Goal: Information Seeking & Learning: Find specific fact

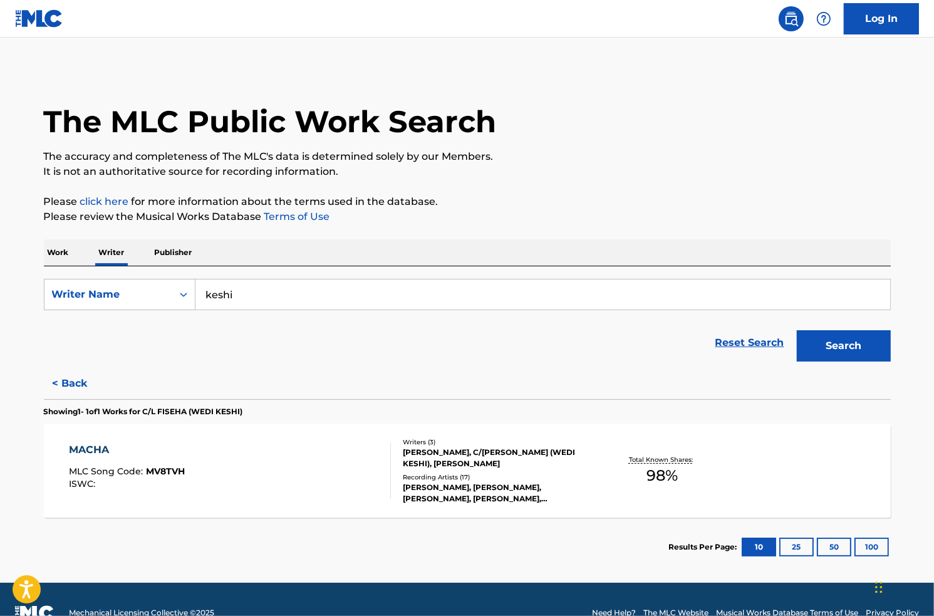
click at [156, 433] on div "MACHA MLC Song Code : MV8TVH ISWC : Writers ( 3 ) [PERSON_NAME], C/[PERSON_NAME…" at bounding box center [467, 470] width 847 height 94
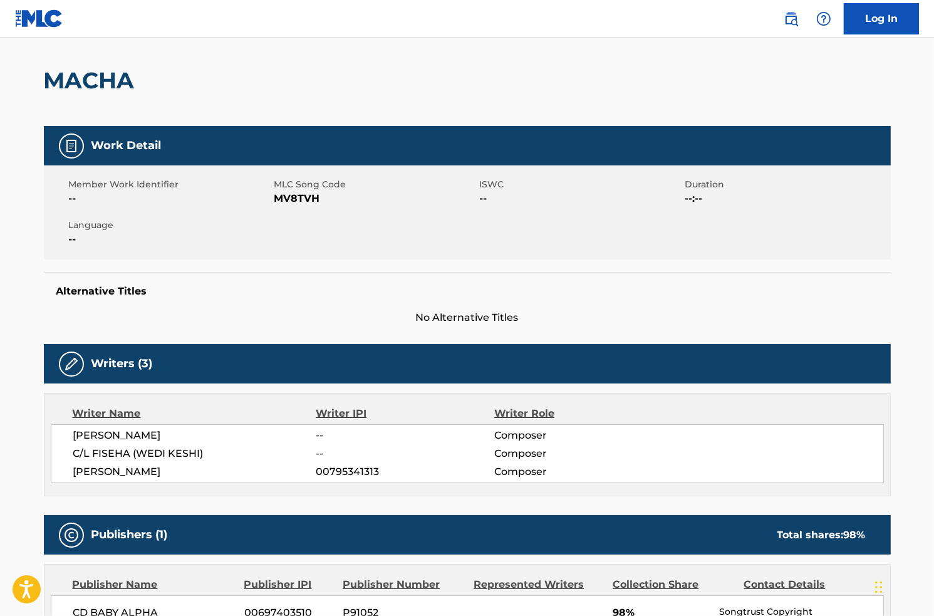
scroll to position [125, 0]
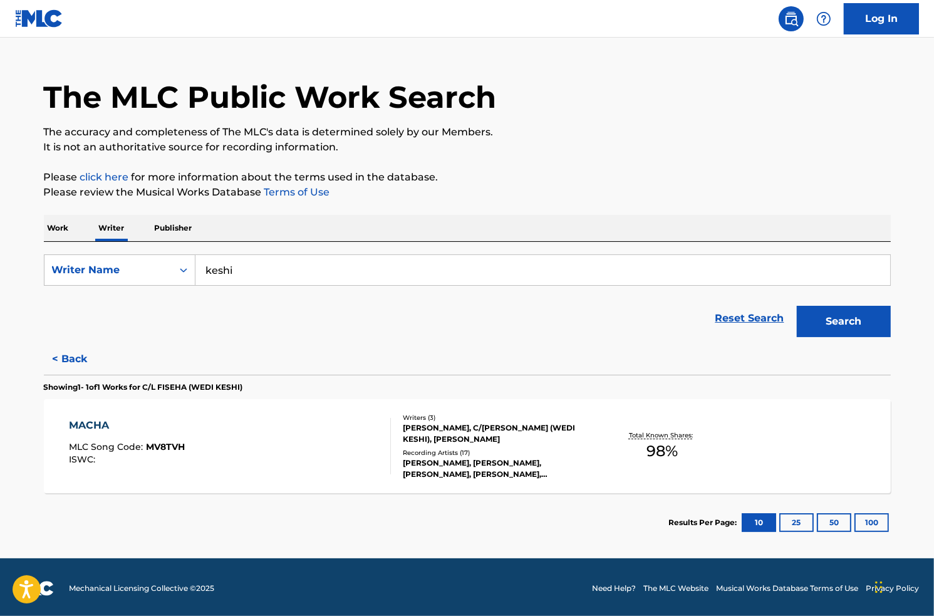
scroll to position [26, 0]
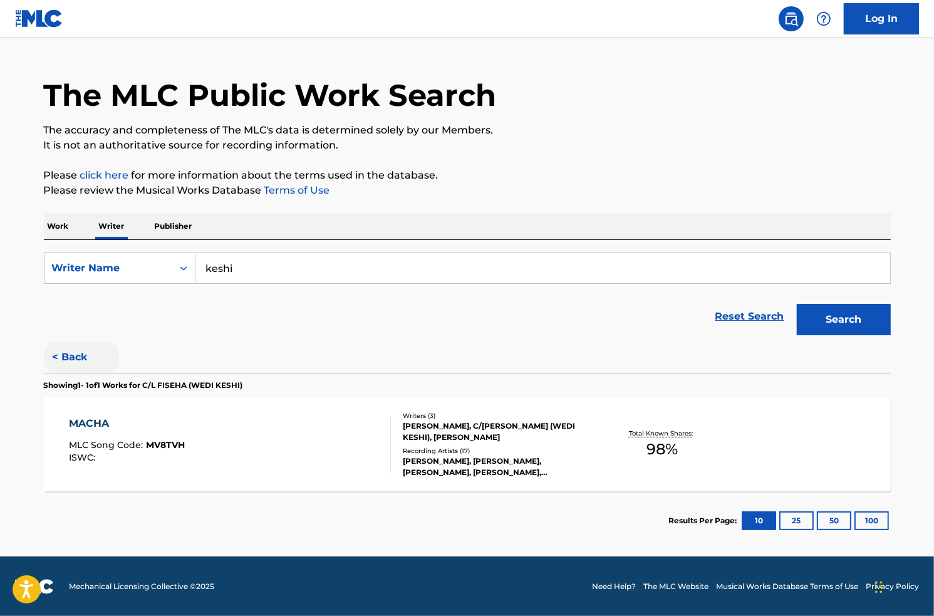
click at [100, 361] on button "< Back" at bounding box center [81, 356] width 75 height 31
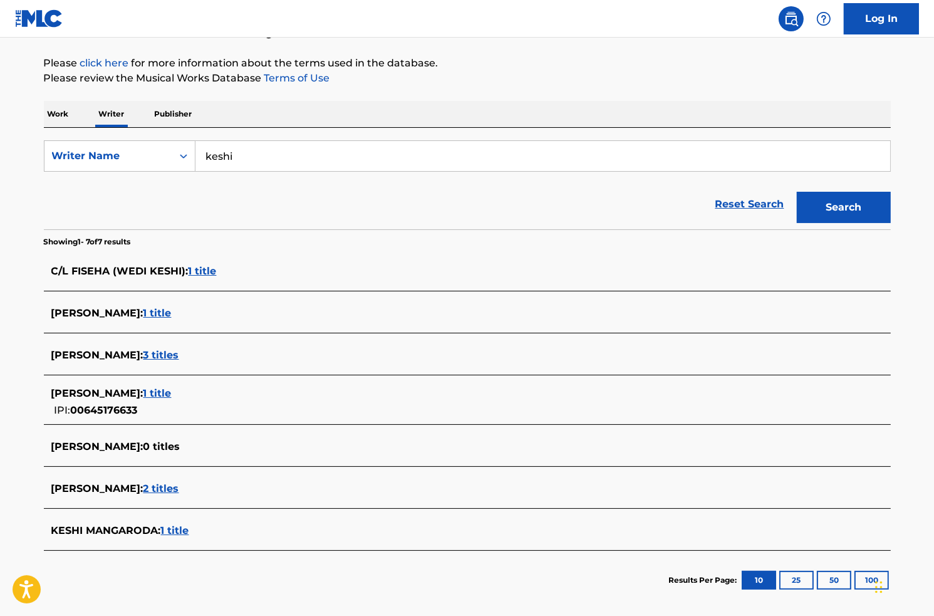
scroll to position [198, 0]
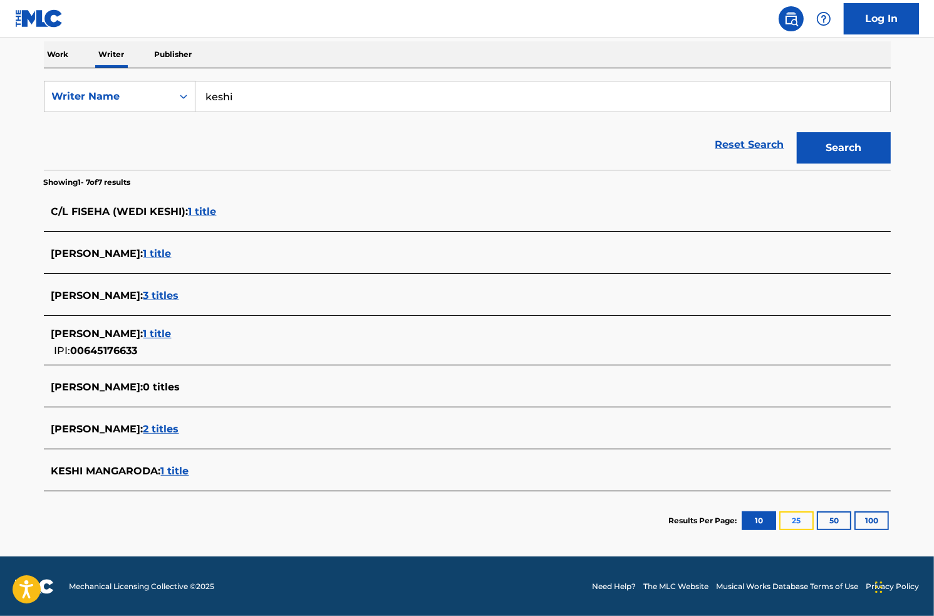
click at [786, 521] on button "25" at bounding box center [796, 520] width 34 height 19
drag, startPoint x: 145, startPoint y: 20, endPoint x: 152, endPoint y: 1, distance: 20.8
click at [145, 20] on nav "Log In" at bounding box center [467, 19] width 934 height 38
click at [143, 340] on span "1 title" at bounding box center [157, 334] width 28 height 12
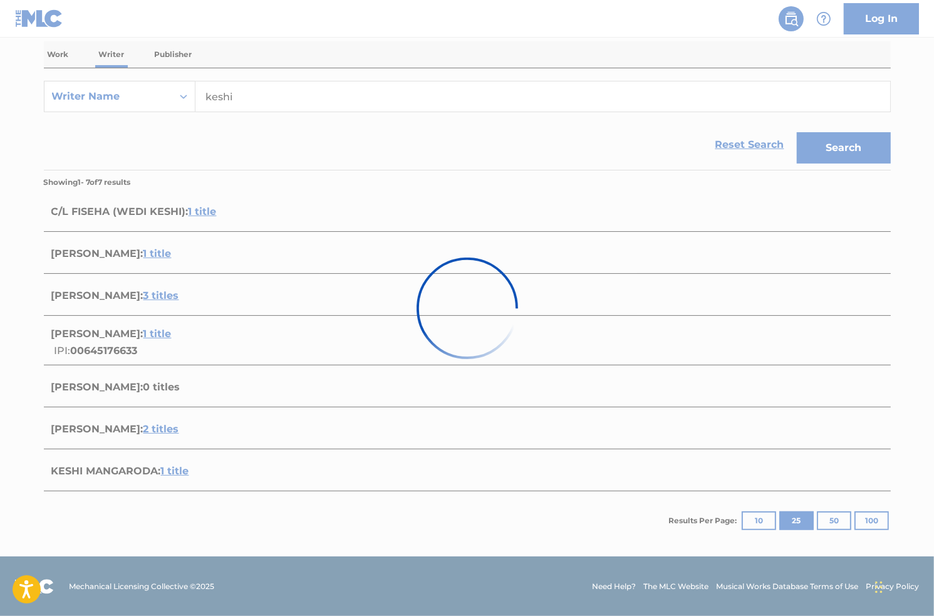
scroll to position [26, 0]
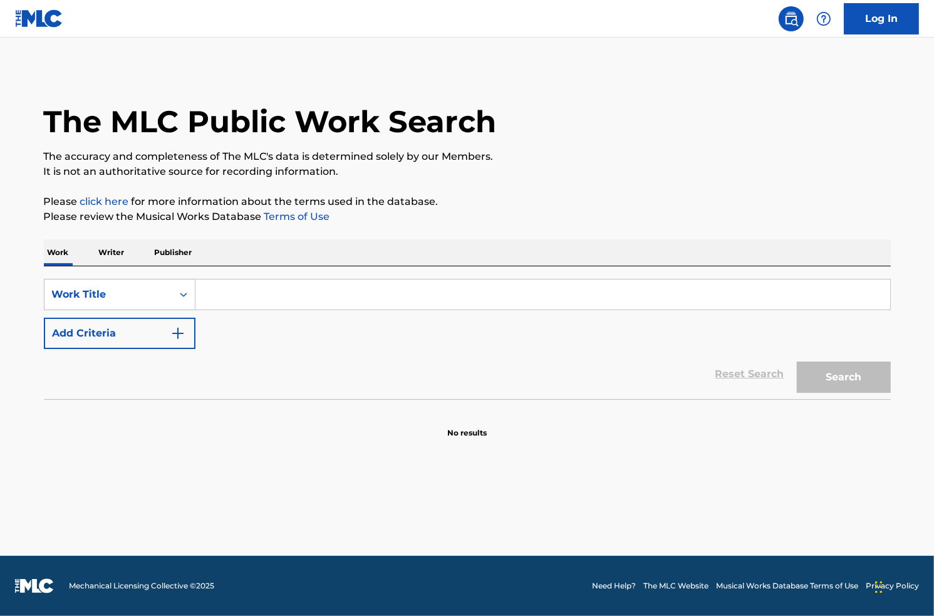
click at [97, 250] on p "Writer" at bounding box center [111, 252] width 33 height 26
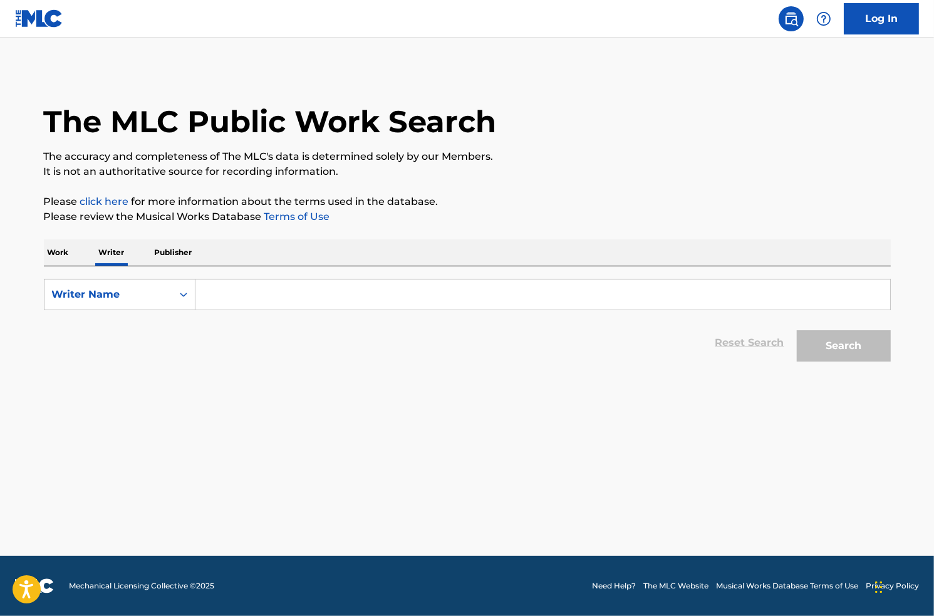
click at [256, 295] on input "Search Form" at bounding box center [542, 294] width 695 height 30
click at [224, 279] on input "Search Form" at bounding box center [542, 294] width 695 height 30
click at [337, 291] on input "Search Form" at bounding box center [542, 294] width 695 height 30
click at [256, 292] on input "Search Form" at bounding box center [542, 294] width 695 height 30
drag, startPoint x: 114, startPoint y: 350, endPoint x: 120, endPoint y: 343, distance: 9.8
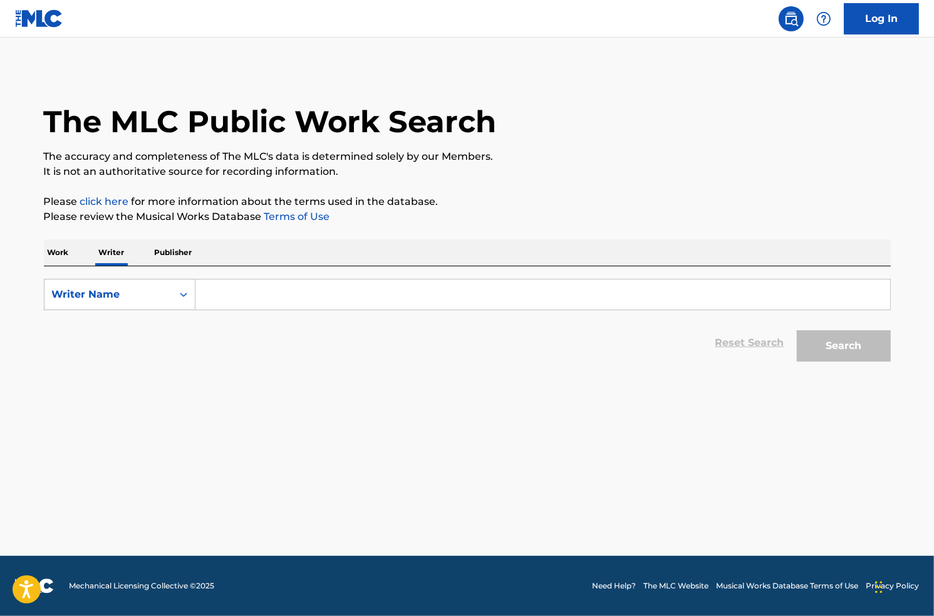
click at [115, 350] on div "Reset Search Search" at bounding box center [467, 343] width 847 height 50
click at [175, 289] on div "Search Form" at bounding box center [183, 294] width 23 height 23
click at [137, 289] on div "Writer Name" at bounding box center [108, 294] width 113 height 15
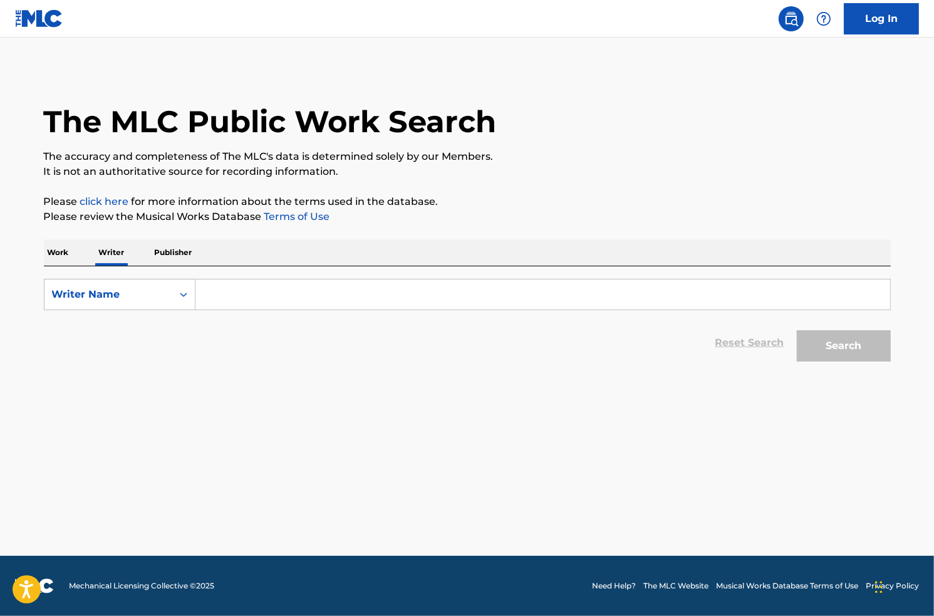
click at [220, 292] on input "Search Form" at bounding box center [542, 294] width 695 height 30
click at [142, 395] on main "The MLC Public Work Search The accuracy and completeness of The MLC's data is d…" at bounding box center [467, 297] width 934 height 518
click at [259, 307] on input "Search Form" at bounding box center [542, 294] width 695 height 30
paste input "keshi"
type input "keshi"
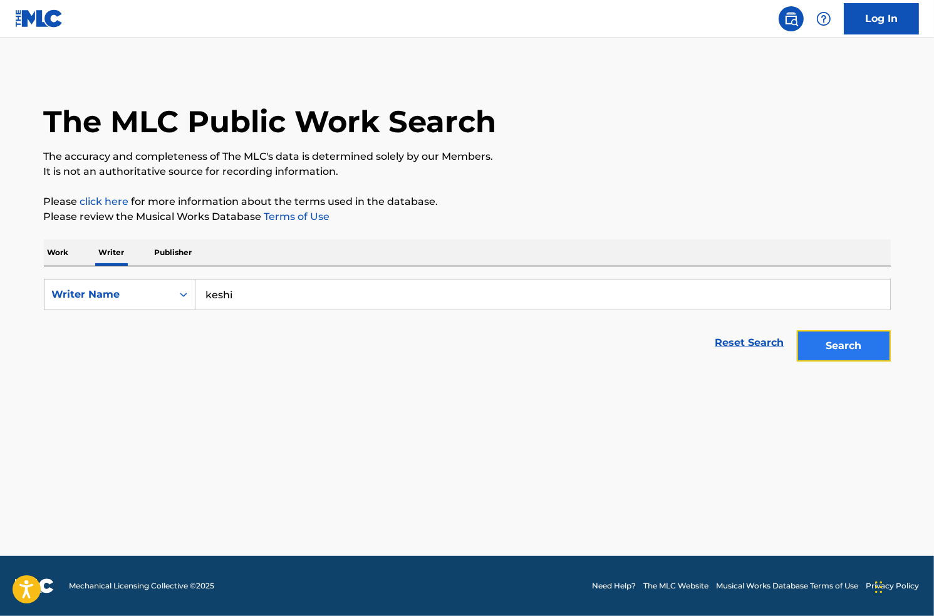
click at [868, 346] on button "Search" at bounding box center [844, 345] width 94 height 31
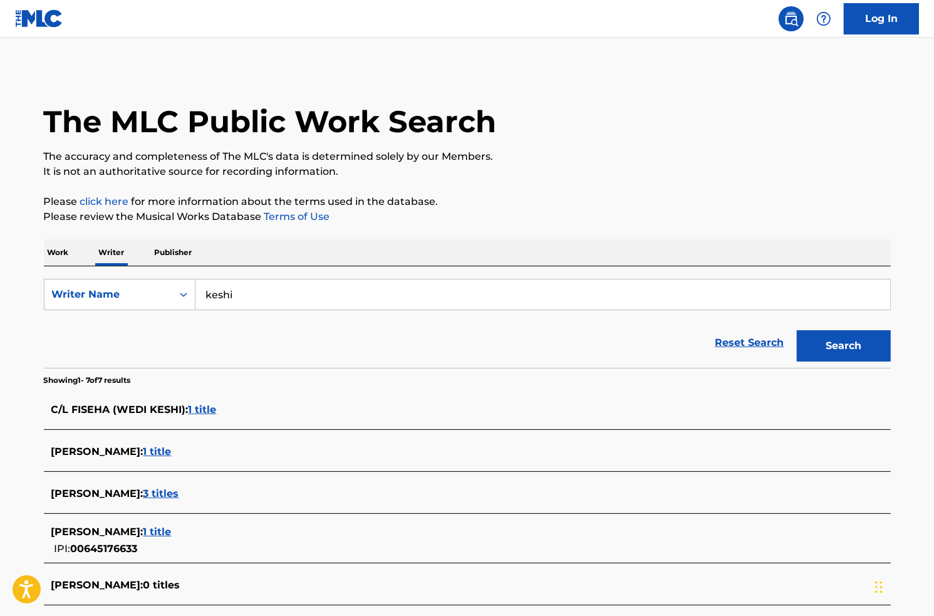
click at [143, 449] on span "1 title" at bounding box center [157, 451] width 28 height 12
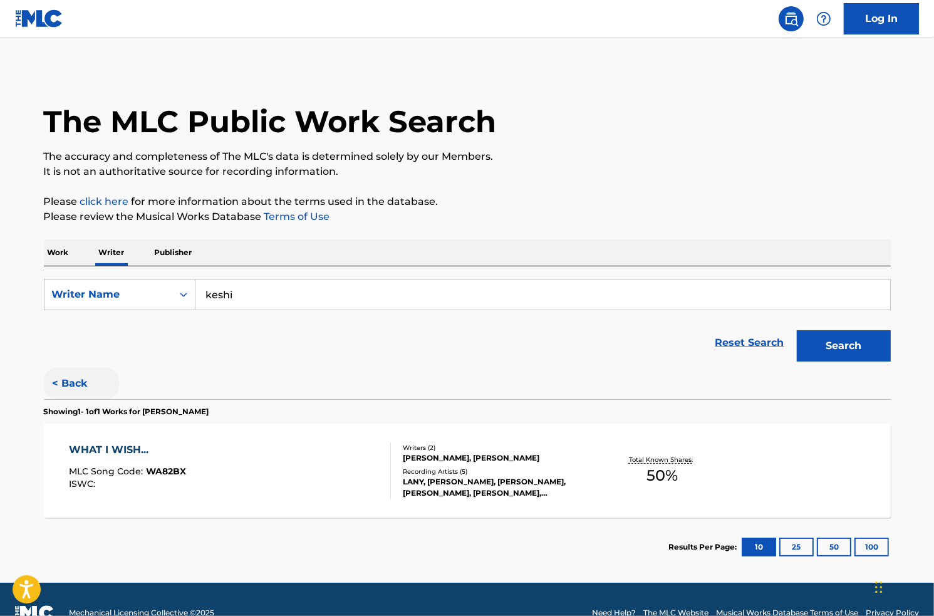
click at [70, 381] on button "< Back" at bounding box center [81, 383] width 75 height 31
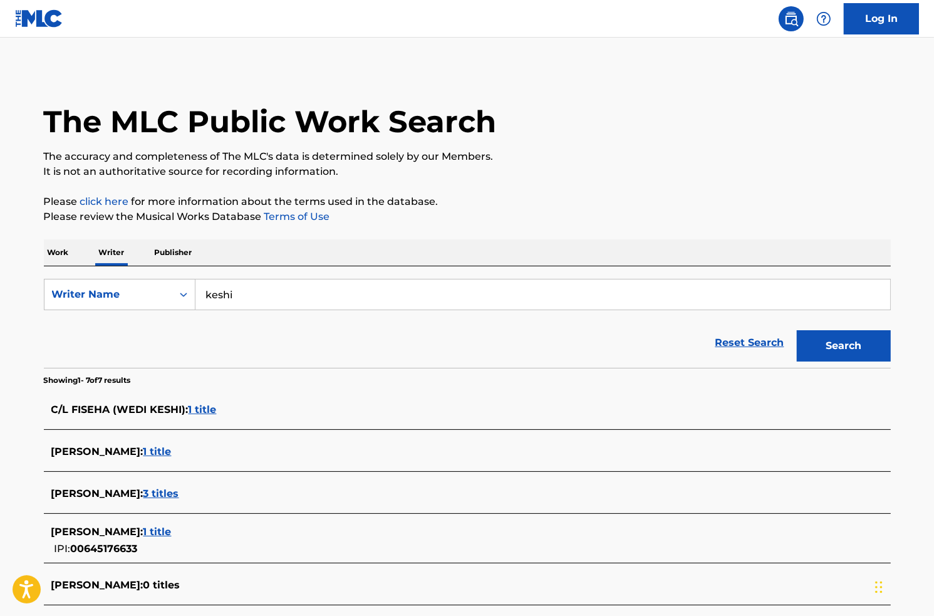
drag, startPoint x: 198, startPoint y: 400, endPoint x: 198, endPoint y: 408, distance: 7.5
click at [198, 400] on div "C/L FISEHA (WEDI KESHI) : 1 title" at bounding box center [467, 410] width 847 height 29
click at [198, 408] on span "1 title" at bounding box center [203, 409] width 28 height 12
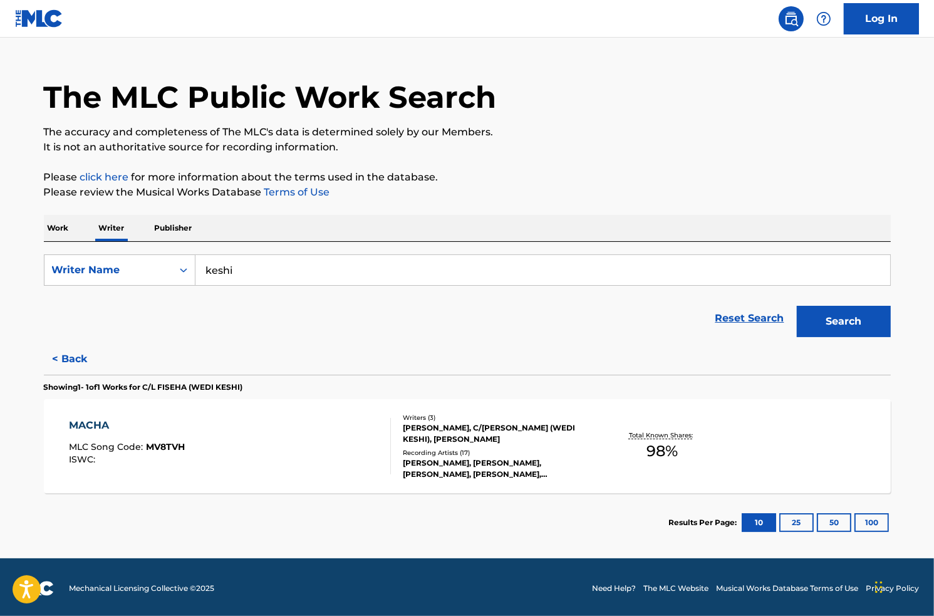
scroll to position [26, 0]
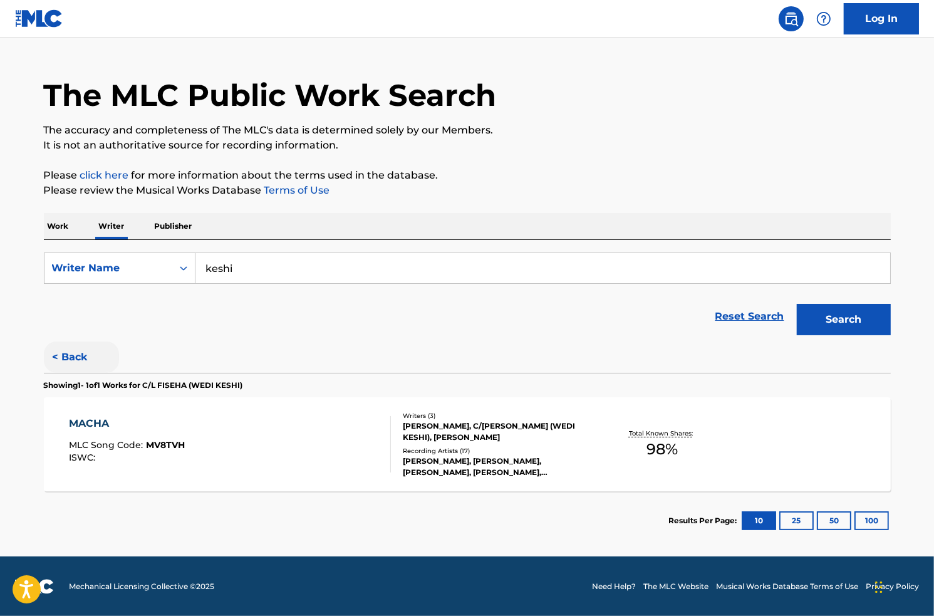
click at [76, 345] on button "< Back" at bounding box center [81, 356] width 75 height 31
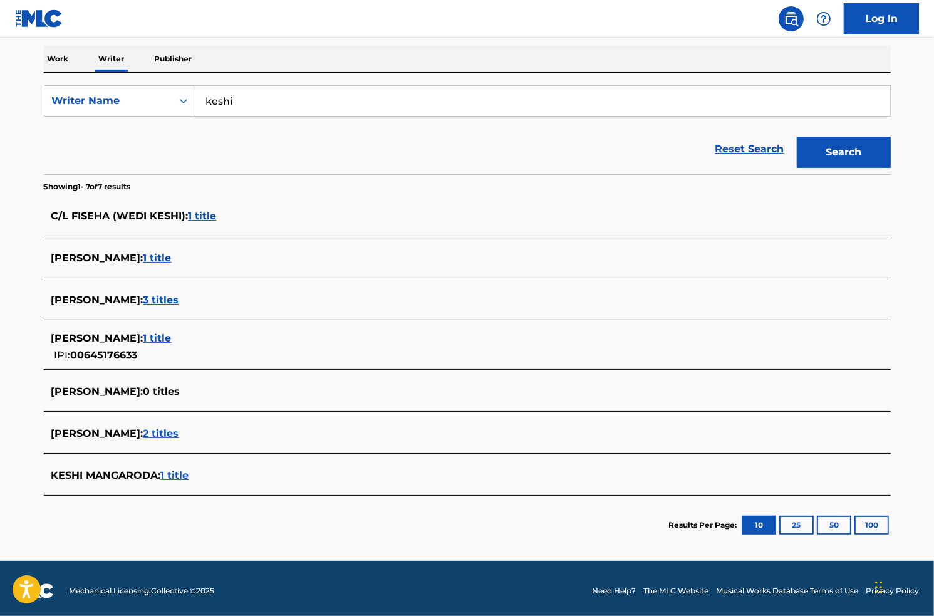
scroll to position [198, 0]
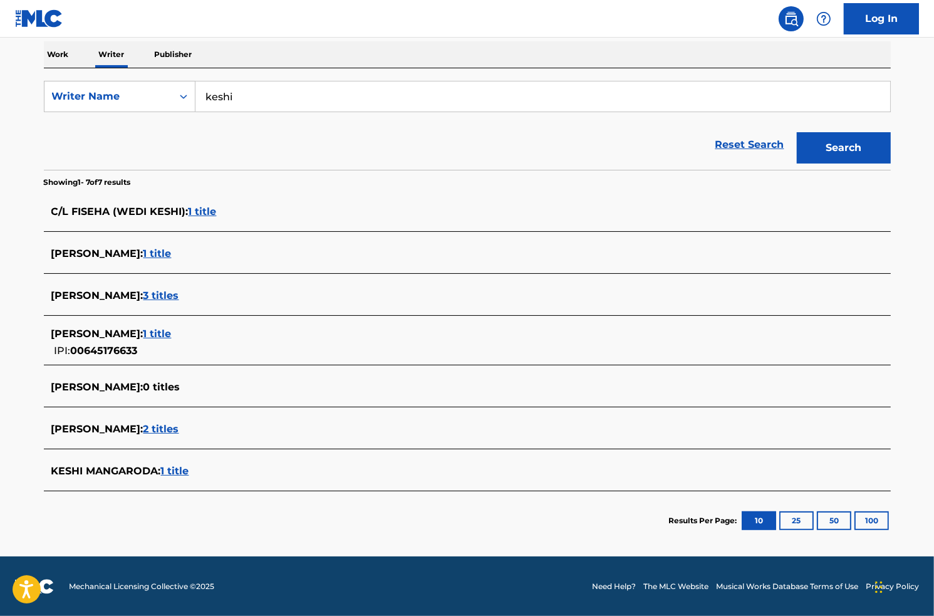
click at [181, 340] on div "KE SHI : 1 title" at bounding box center [450, 333] width 799 height 15
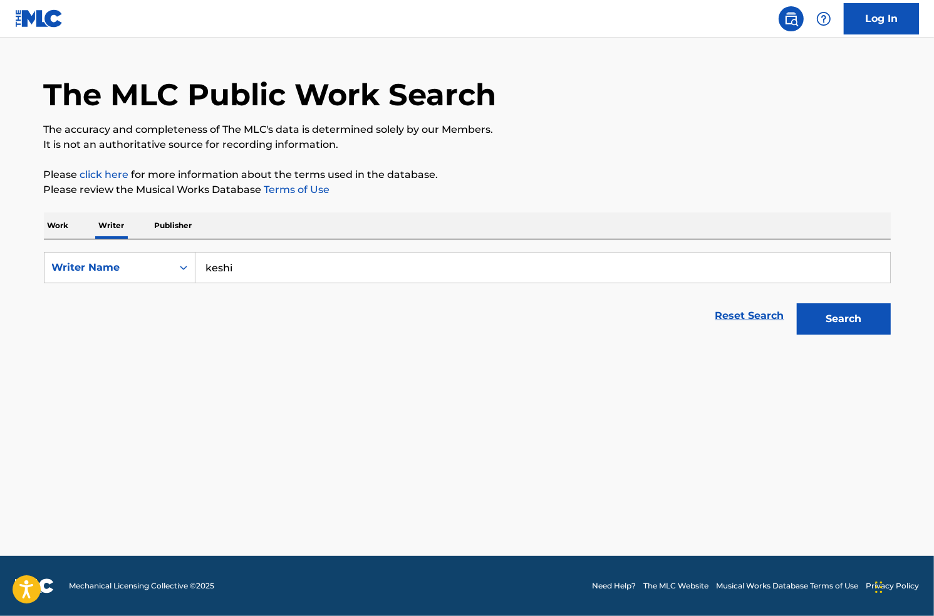
scroll to position [26, 0]
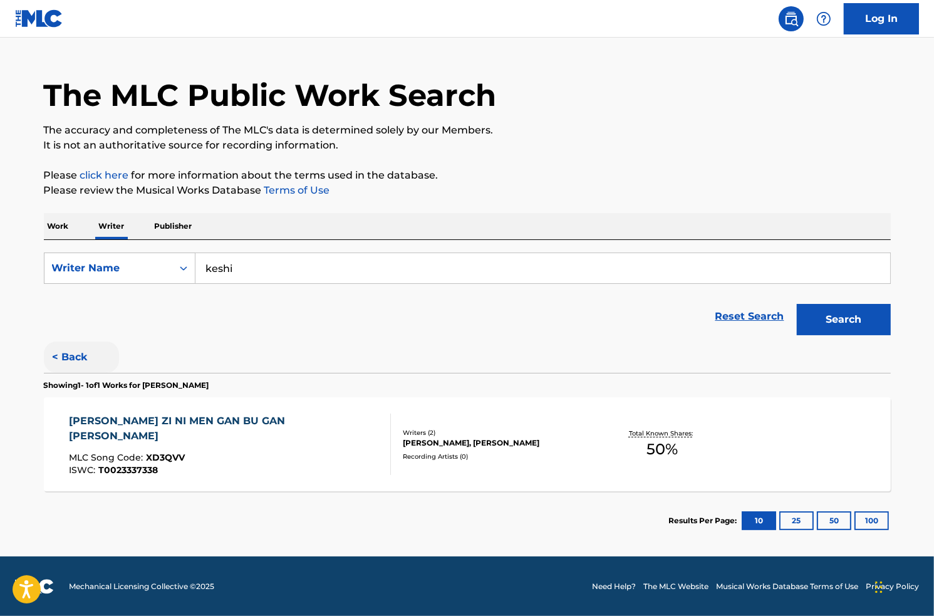
click at [83, 358] on button "< Back" at bounding box center [81, 356] width 75 height 31
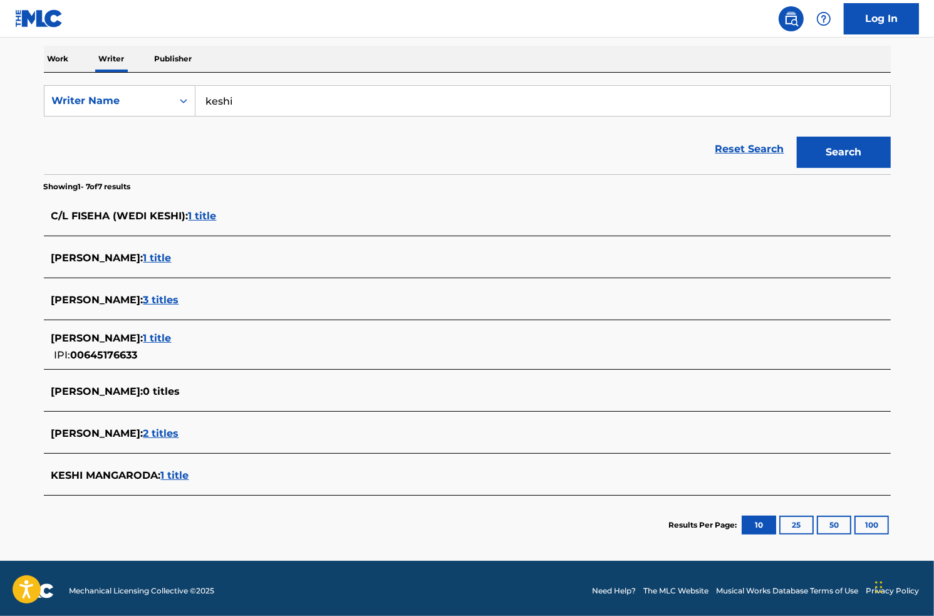
scroll to position [198, 0]
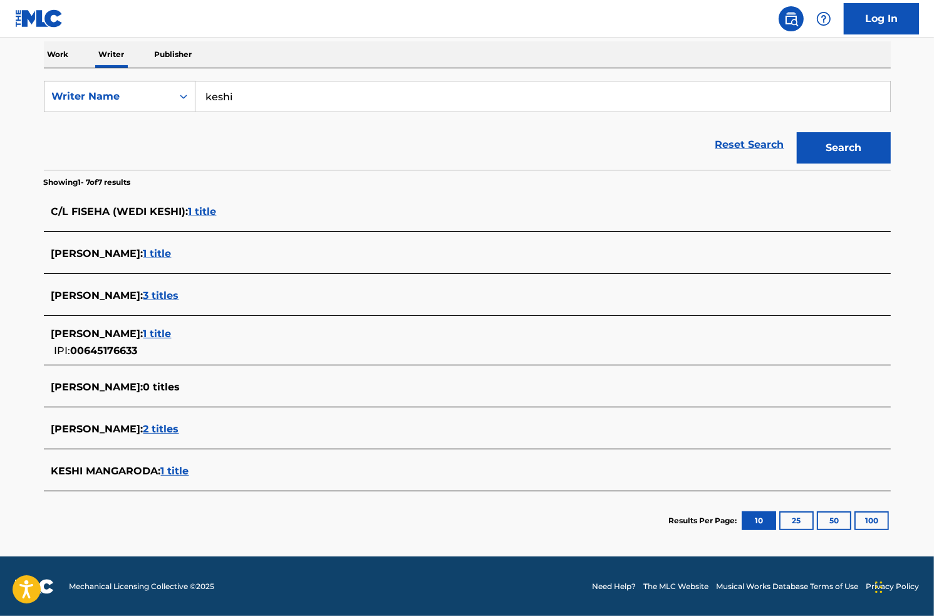
click at [143, 328] on span "1 title" at bounding box center [157, 334] width 28 height 12
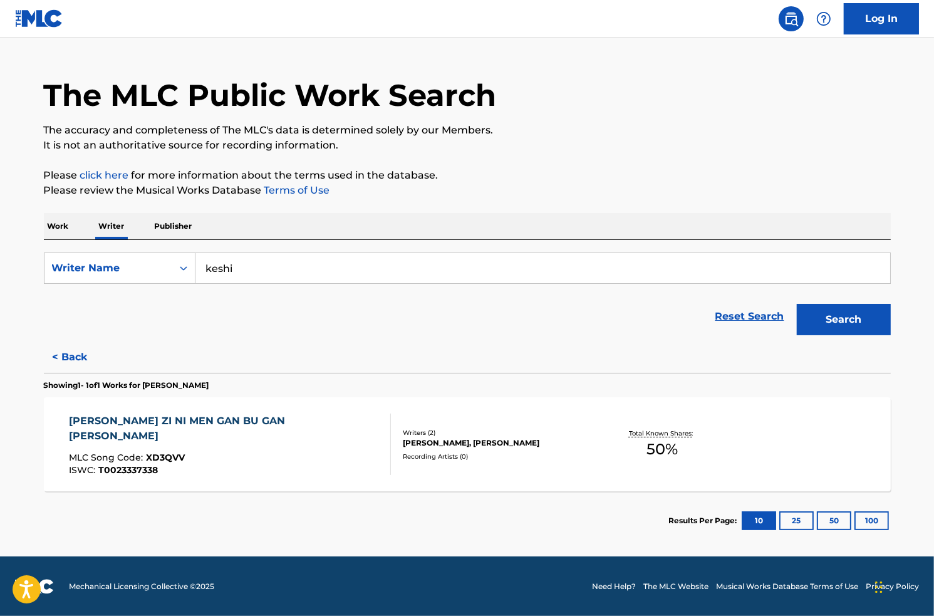
click at [143, 423] on div "[PERSON_NAME] ZI NI MEN GAN BU GAN [PERSON_NAME]" at bounding box center [224, 428] width 311 height 30
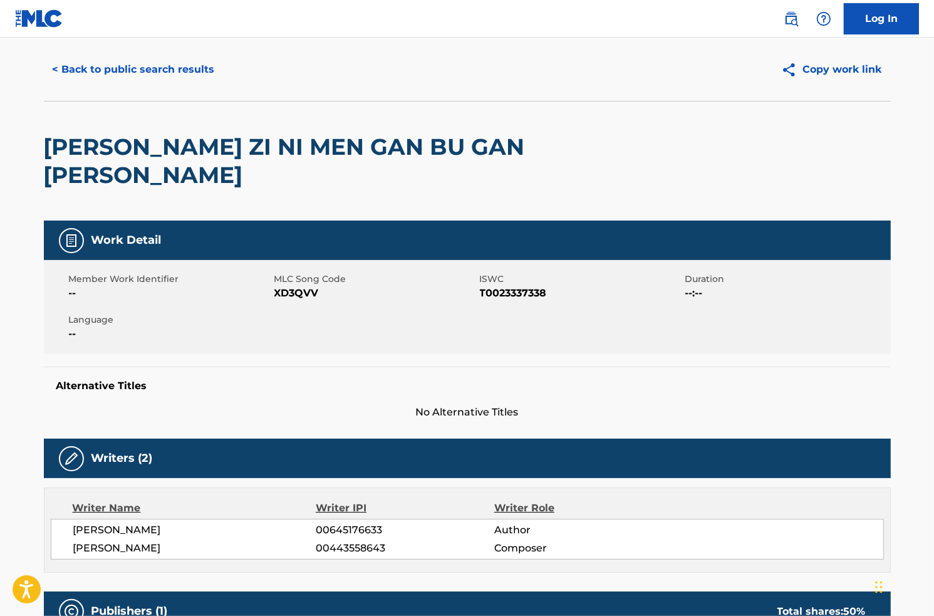
scroll to position [335, 0]
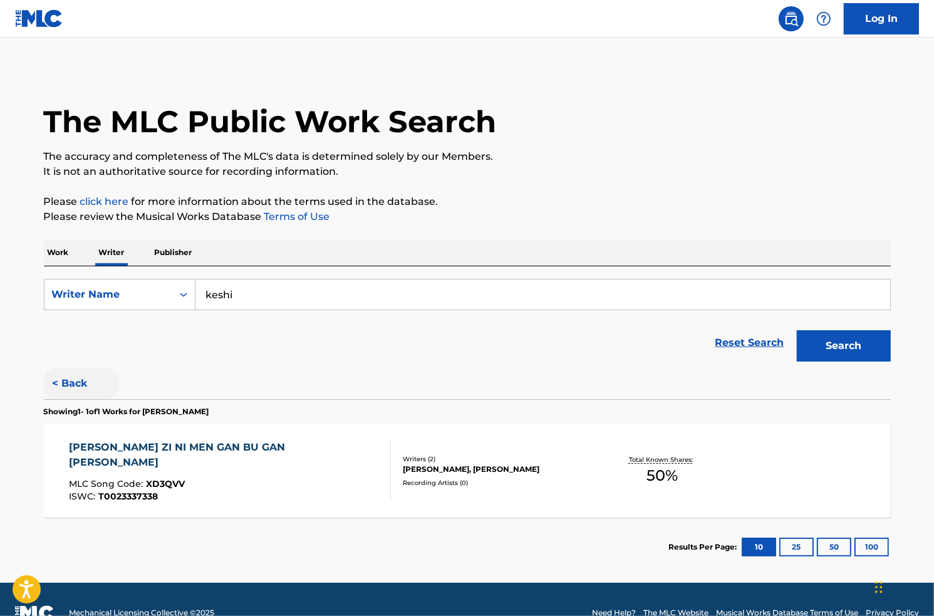
click at [78, 378] on button "< Back" at bounding box center [81, 383] width 75 height 31
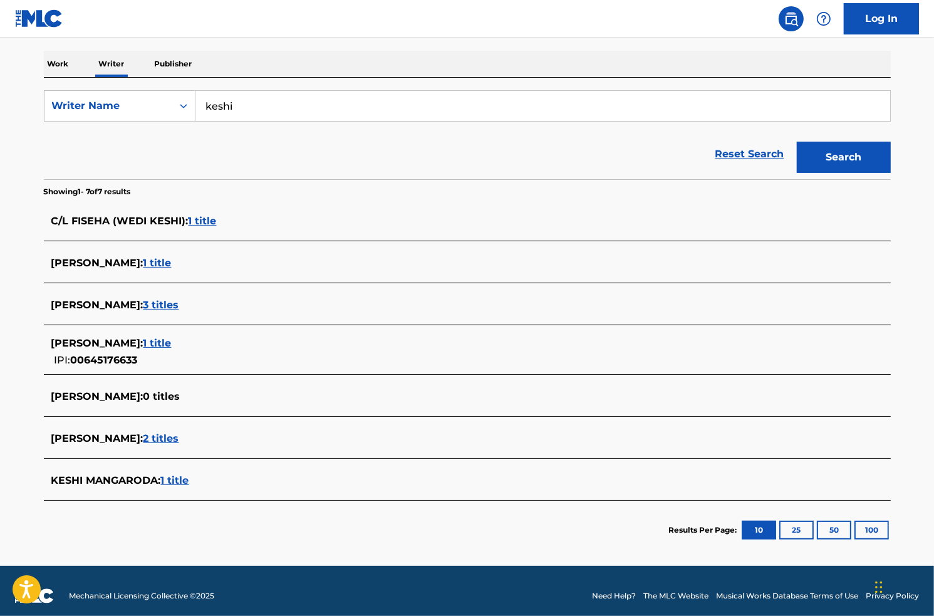
scroll to position [198, 0]
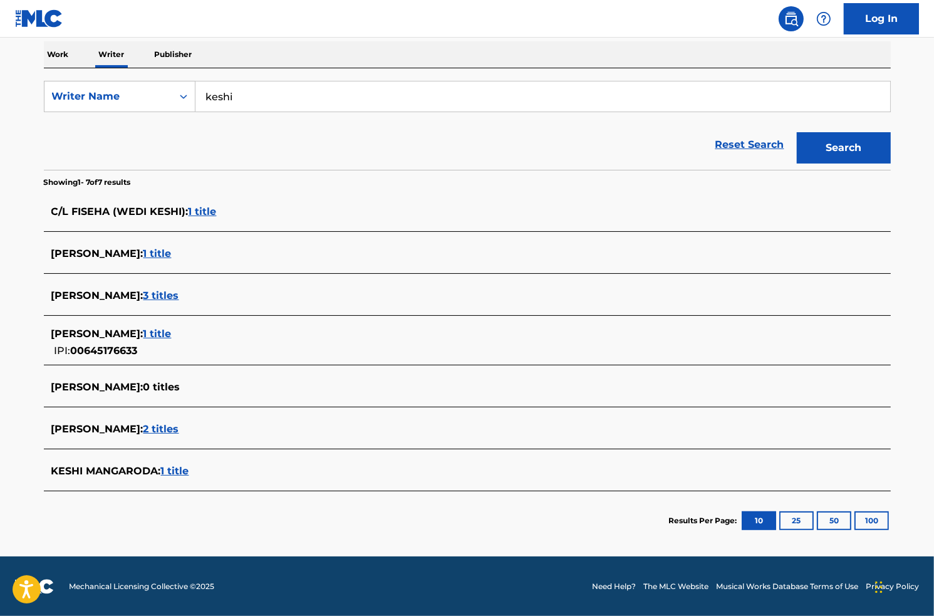
click at [207, 215] on span "1 title" at bounding box center [203, 211] width 28 height 12
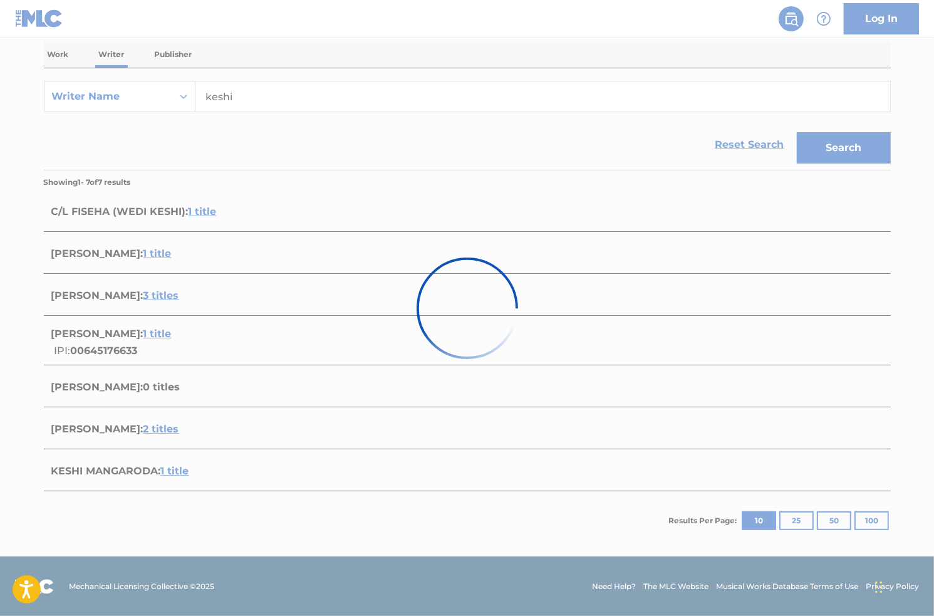
scroll to position [26, 0]
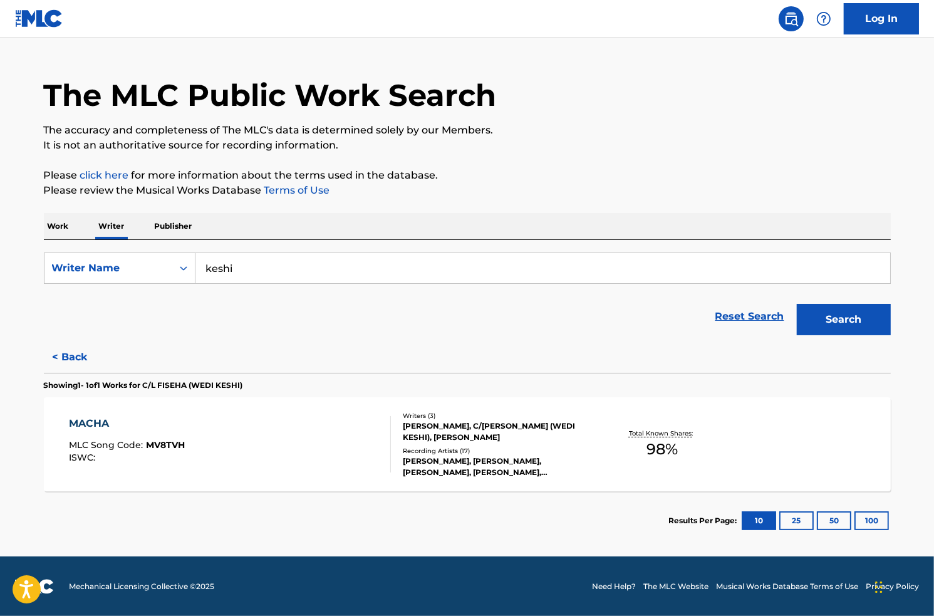
click at [103, 420] on div "MACHA" at bounding box center [127, 423] width 116 height 15
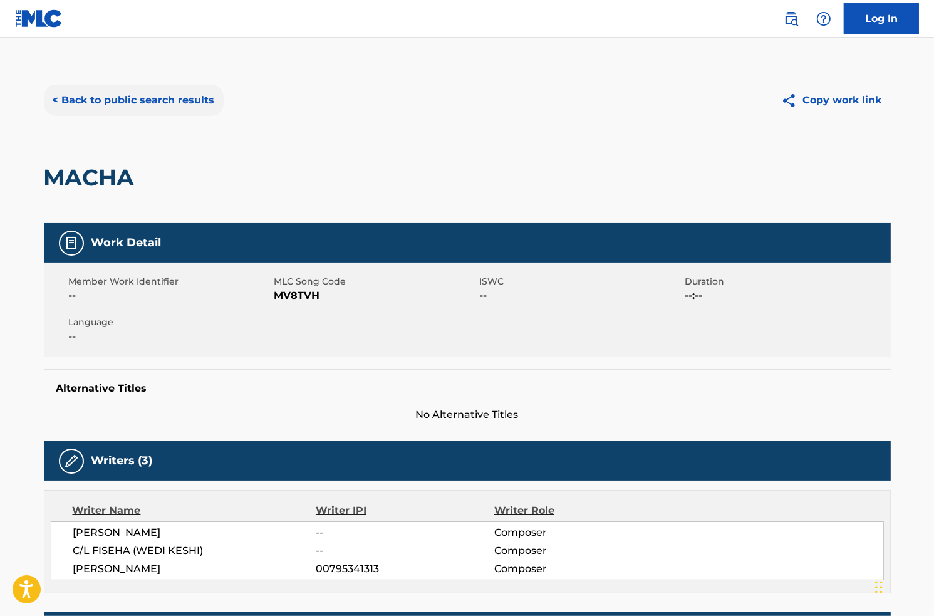
click at [73, 98] on button "< Back to public search results" at bounding box center [134, 100] width 180 height 31
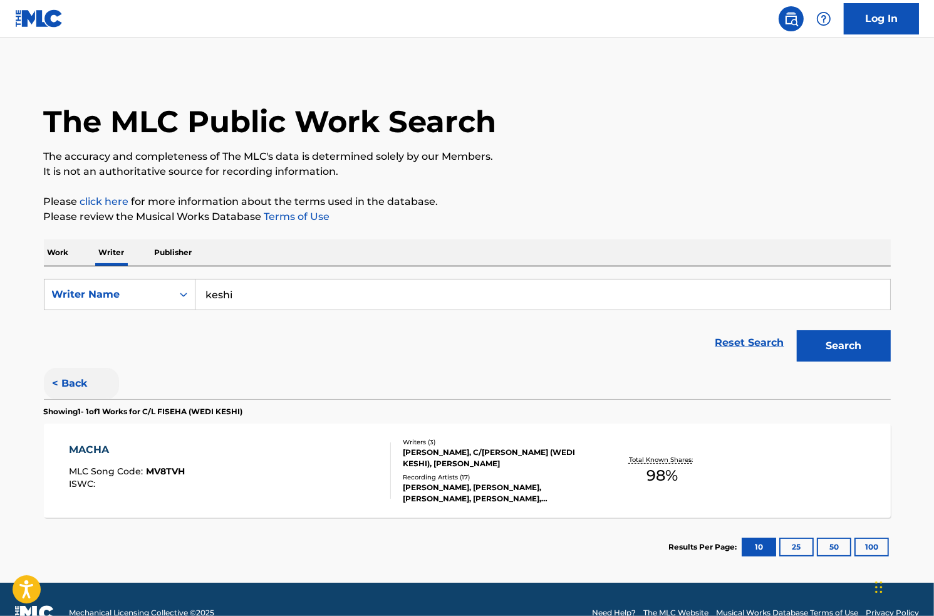
click at [67, 378] on button "< Back" at bounding box center [81, 383] width 75 height 31
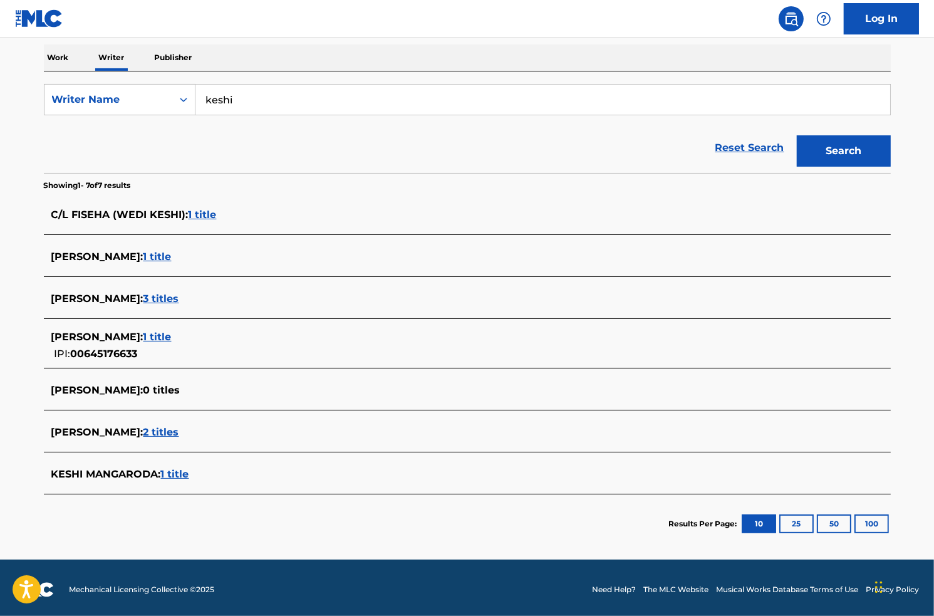
scroll to position [198, 0]
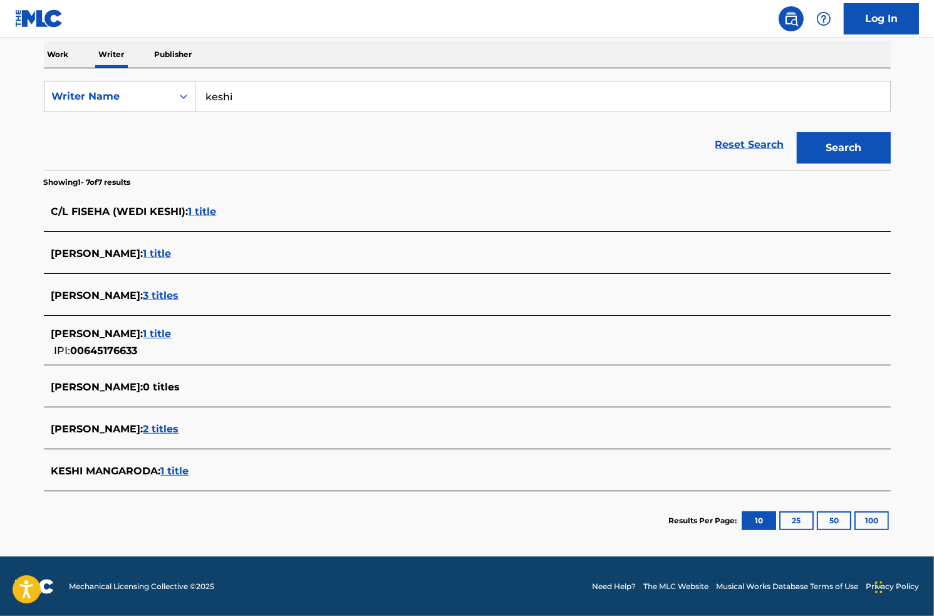
drag, startPoint x: 202, startPoint y: 210, endPoint x: 308, endPoint y: 205, distance: 106.0
click at [308, 205] on div "C/L FISEHA (WEDI KESHI) : 1 title" at bounding box center [450, 211] width 799 height 15
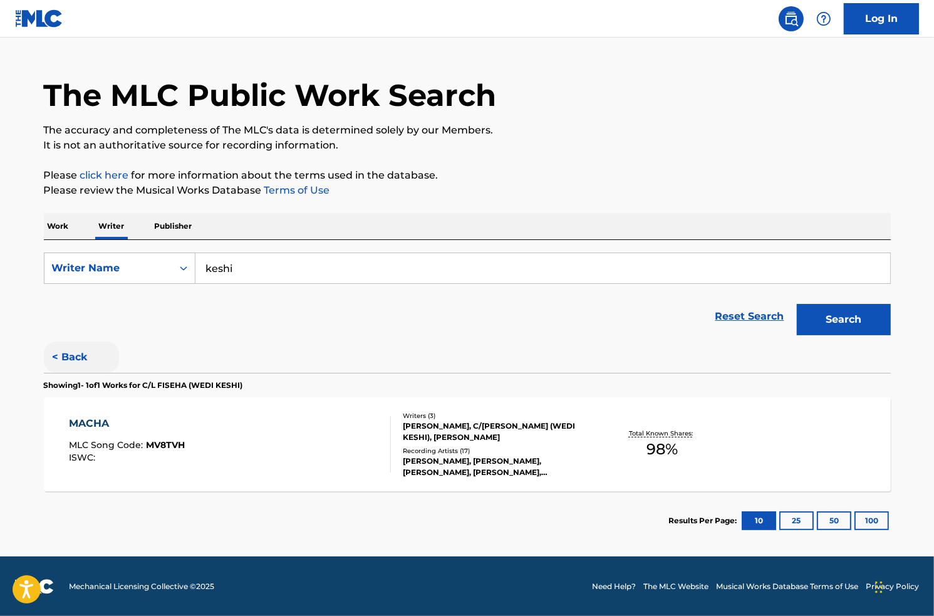
click at [65, 350] on button "< Back" at bounding box center [81, 356] width 75 height 31
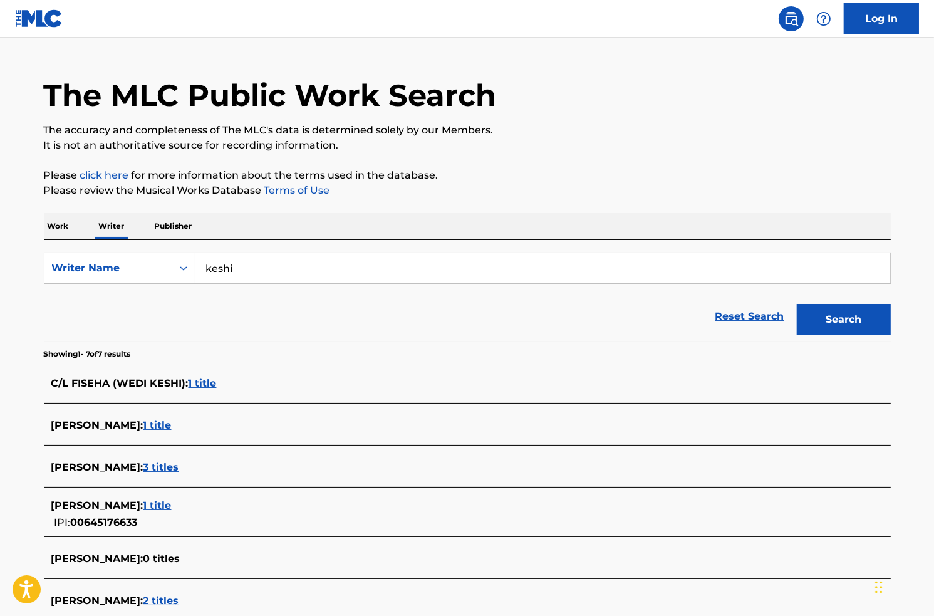
click at [195, 381] on span "1 title" at bounding box center [203, 383] width 28 height 12
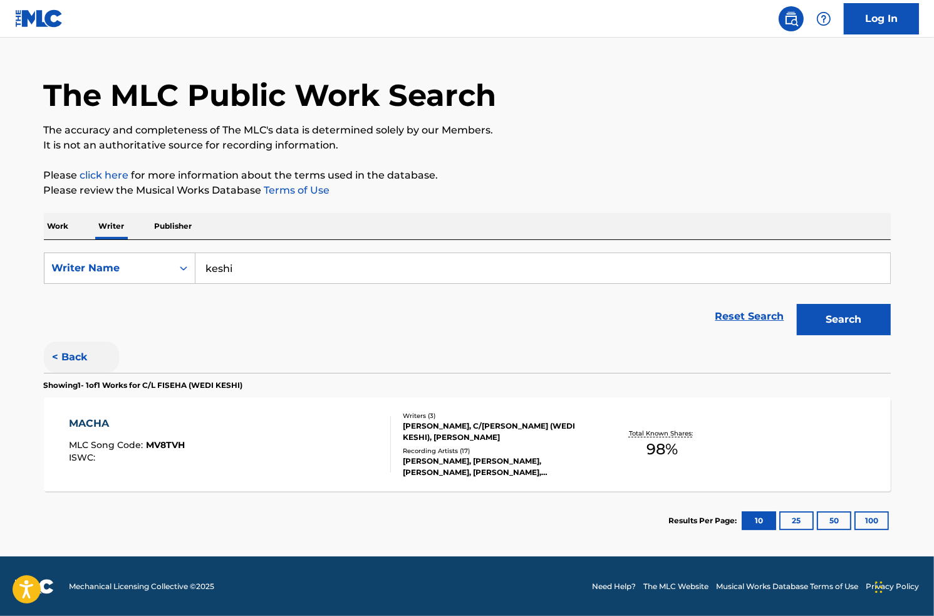
click at [58, 350] on button "< Back" at bounding box center [81, 356] width 75 height 31
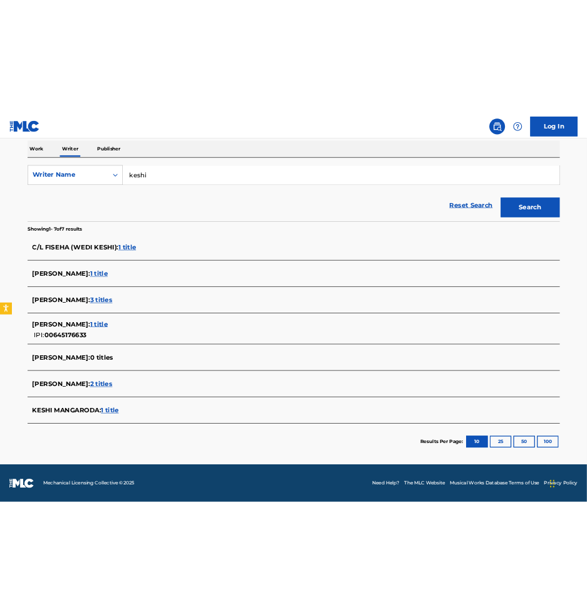
scroll to position [191, 0]
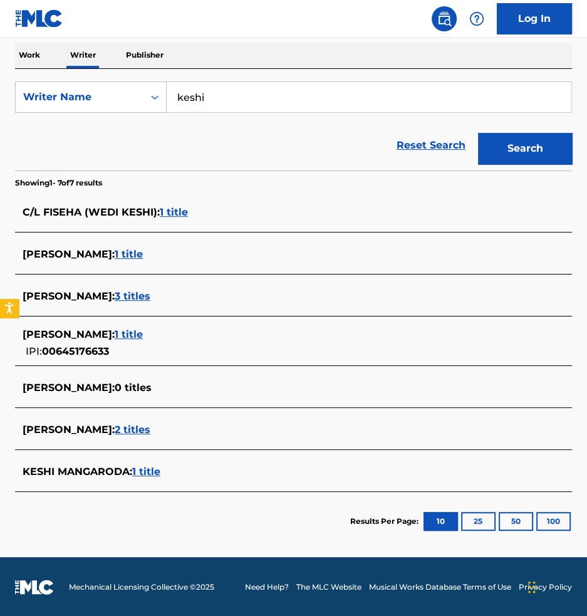
click at [212, 206] on div "C/L FISEHA (WEDI KESHI) : 1 title" at bounding box center [277, 212] width 509 height 15
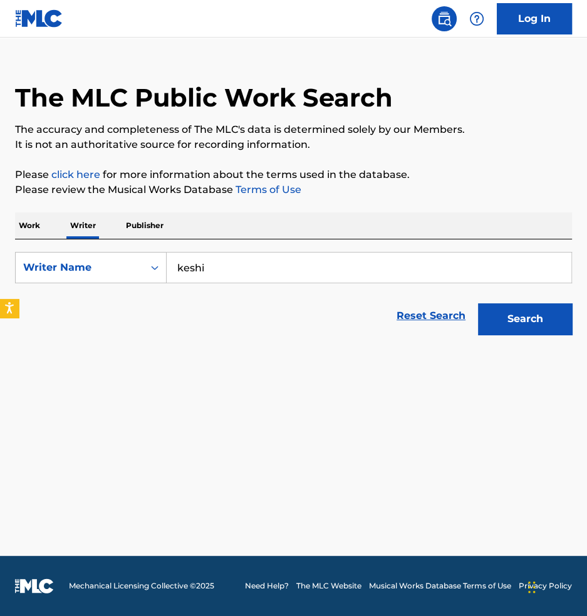
scroll to position [20, 0]
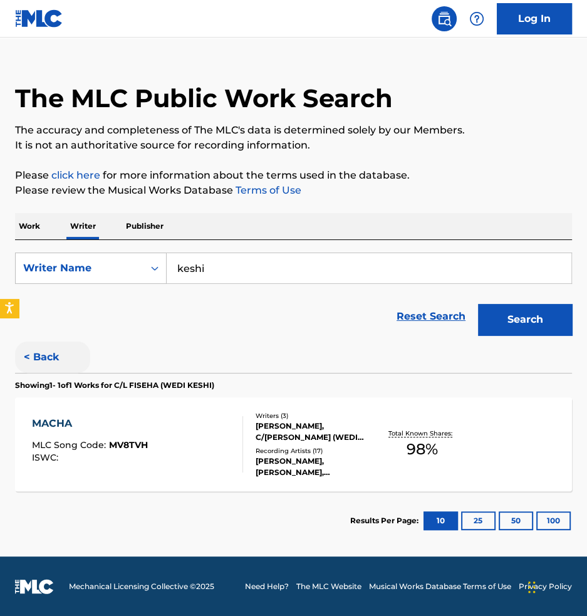
click at [41, 356] on button "< Back" at bounding box center [52, 356] width 75 height 31
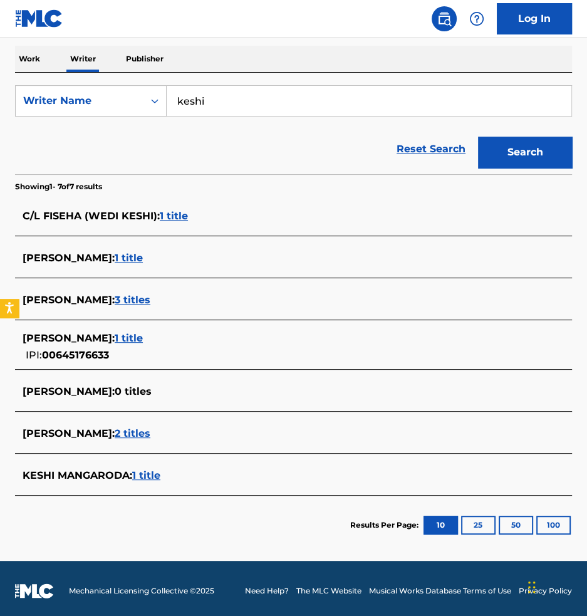
scroll to position [191, 0]
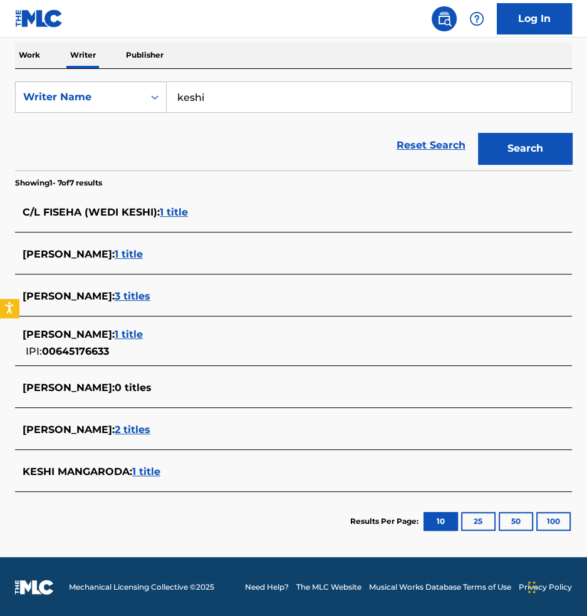
click at [182, 213] on span "1 title" at bounding box center [174, 212] width 28 height 12
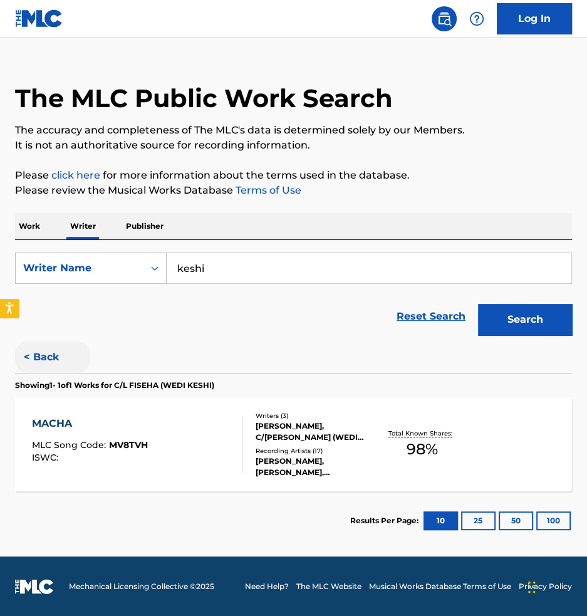
click at [29, 360] on button "< Back" at bounding box center [52, 356] width 75 height 31
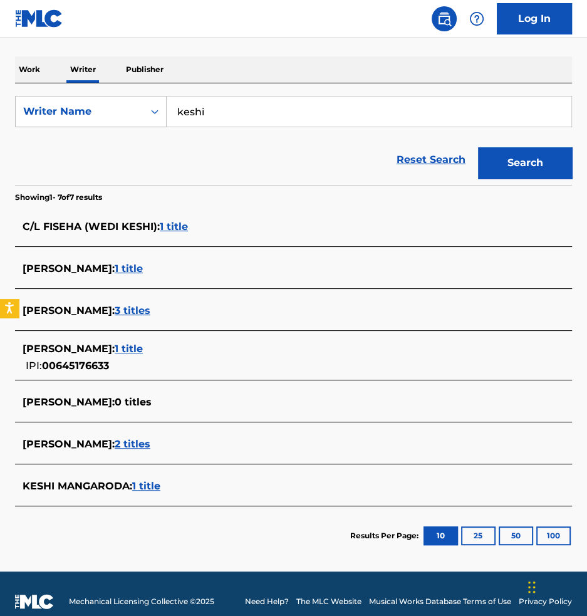
scroll to position [191, 0]
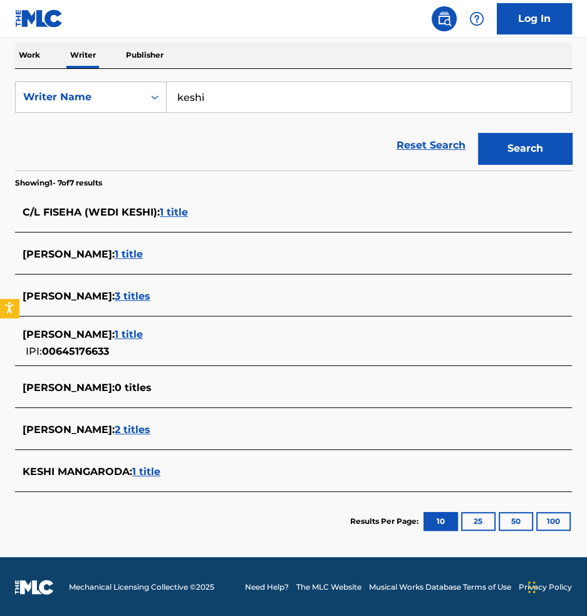
click at [180, 214] on span "1 title" at bounding box center [174, 212] width 28 height 12
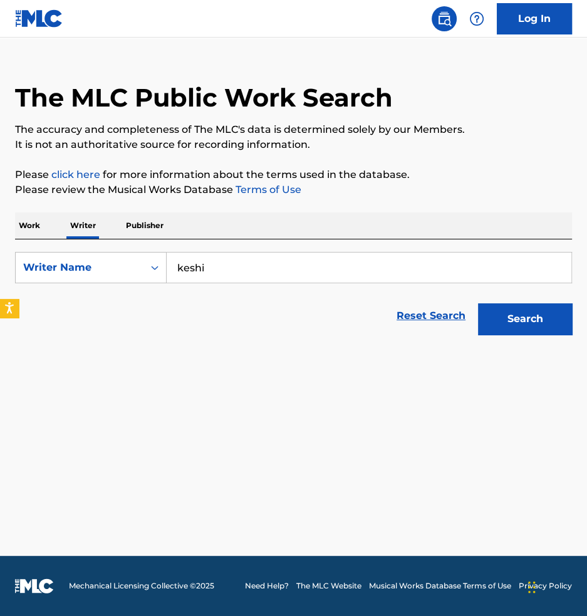
scroll to position [20, 0]
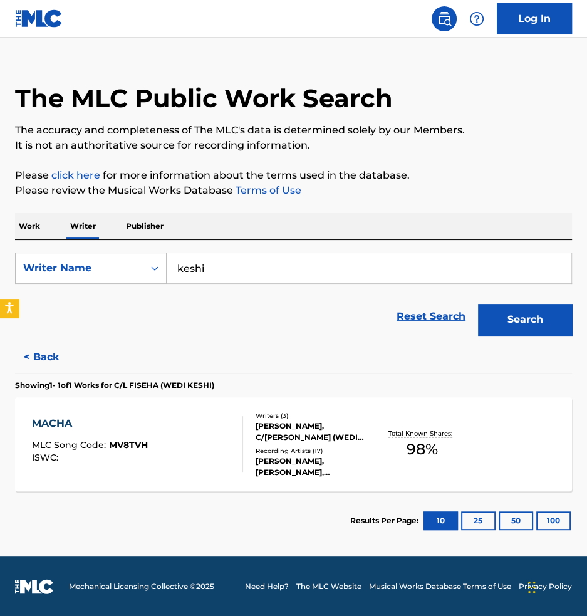
click at [58, 430] on div "MACHA" at bounding box center [90, 423] width 116 height 15
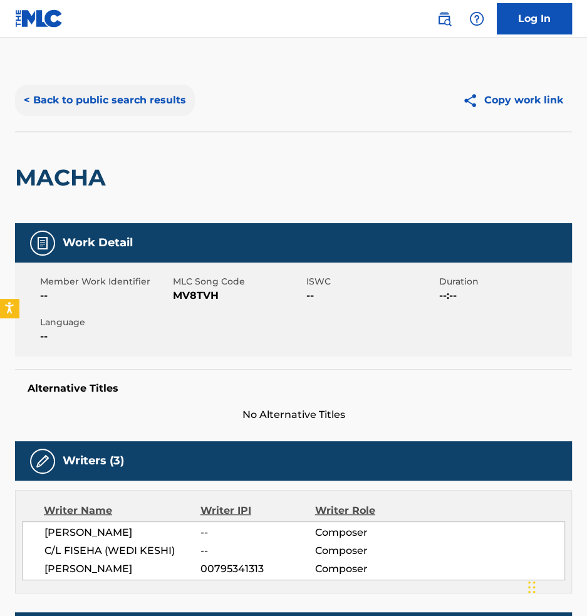
click at [46, 95] on button "< Back to public search results" at bounding box center [105, 100] width 180 height 31
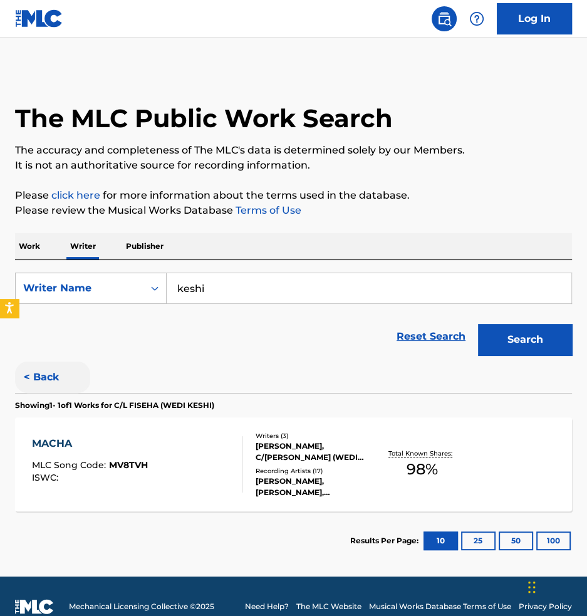
click at [44, 371] on button "< Back" at bounding box center [52, 376] width 75 height 31
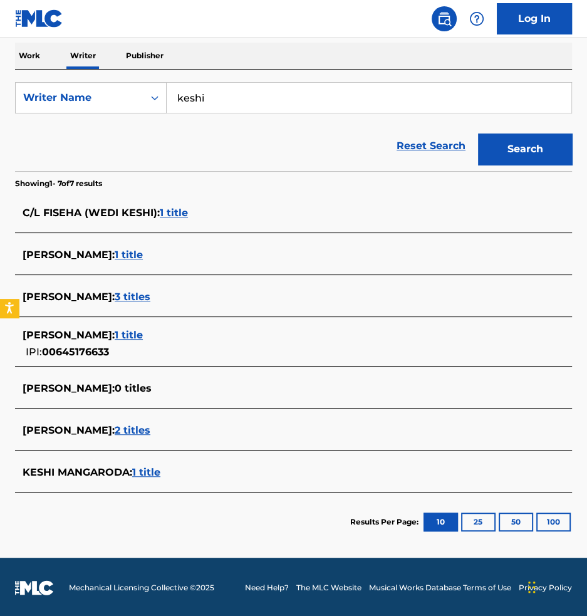
scroll to position [191, 0]
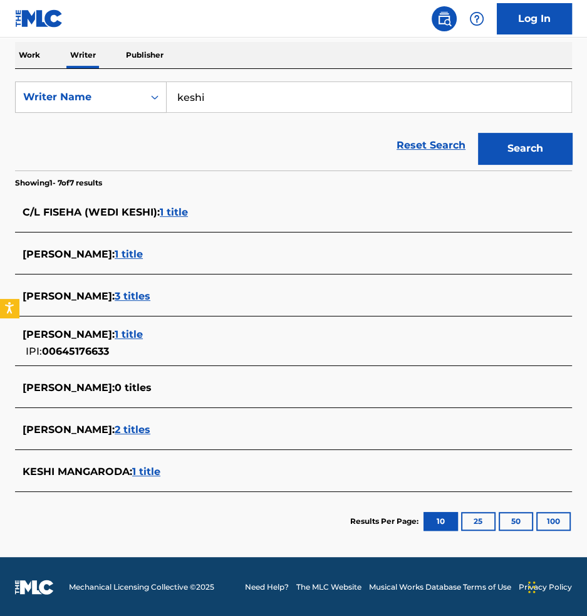
click at [120, 148] on div "Reset Search Search" at bounding box center [293, 145] width 557 height 50
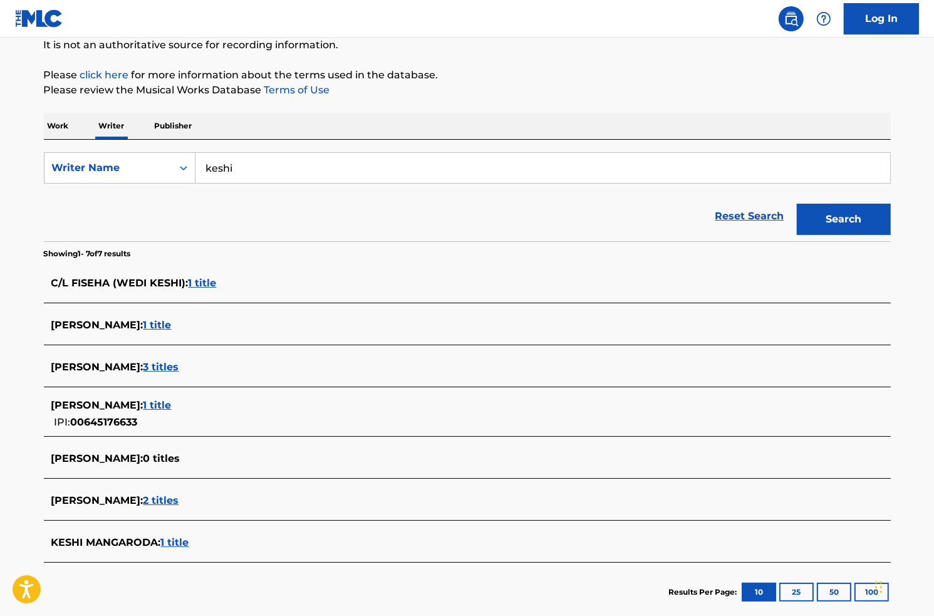
scroll to position [128, 0]
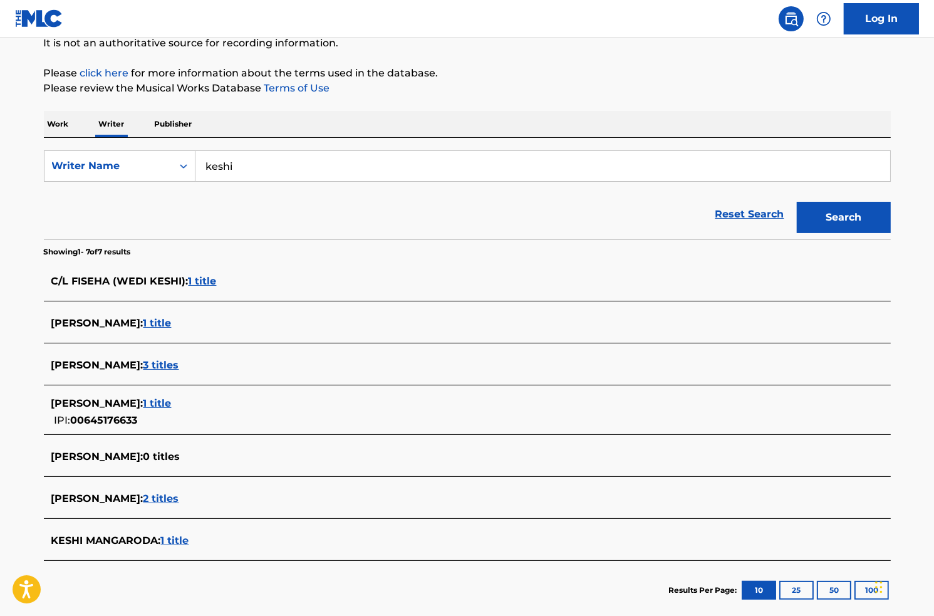
click at [207, 282] on span "1 title" at bounding box center [203, 281] width 28 height 12
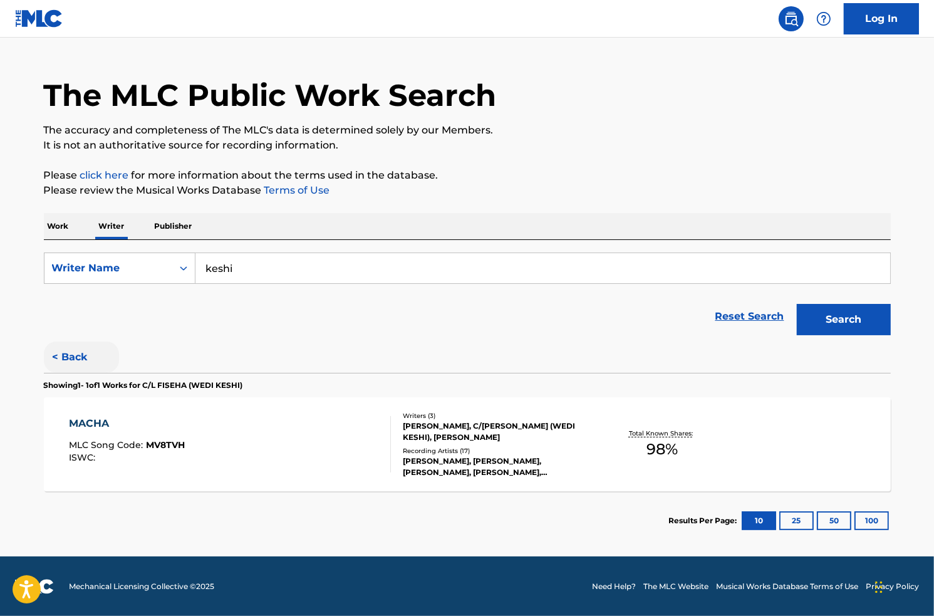
click at [50, 358] on button "< Back" at bounding box center [81, 356] width 75 height 31
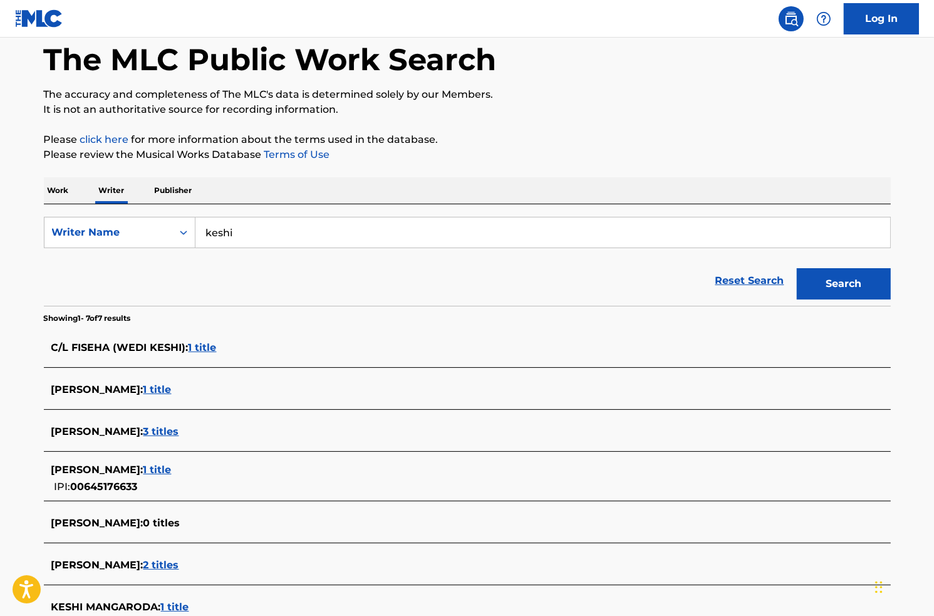
scroll to position [152, 0]
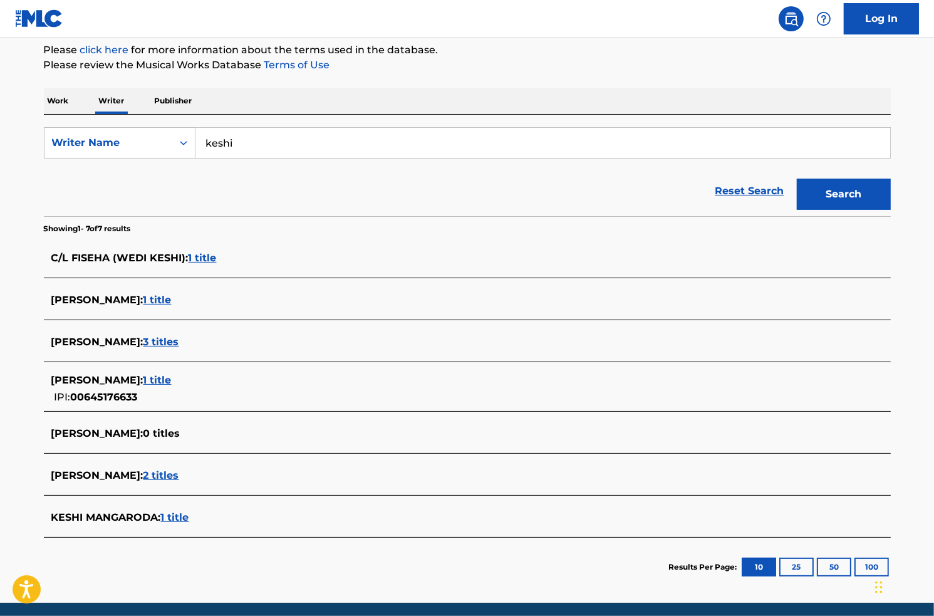
click at [145, 336] on span "3 titles" at bounding box center [161, 342] width 36 height 12
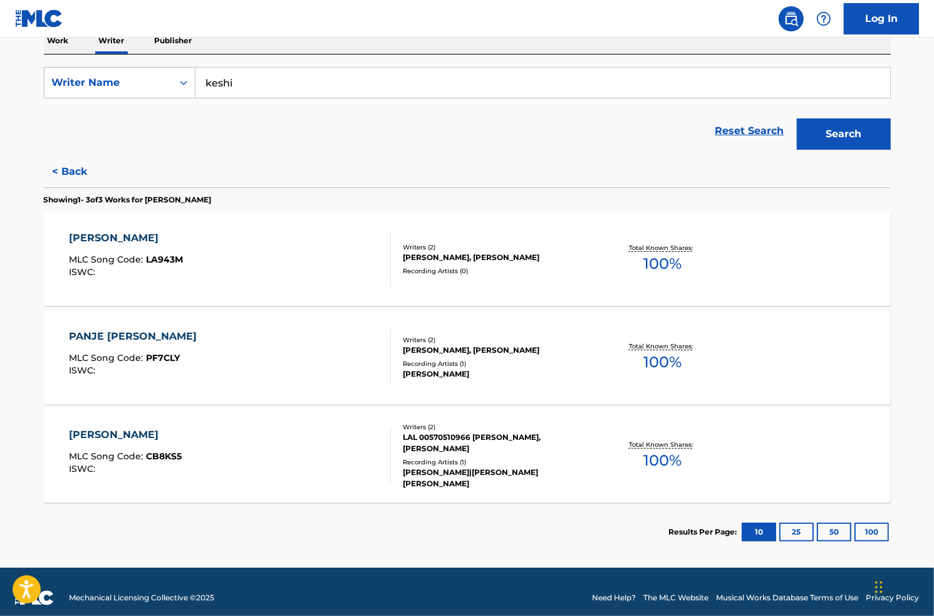
scroll to position [214, 0]
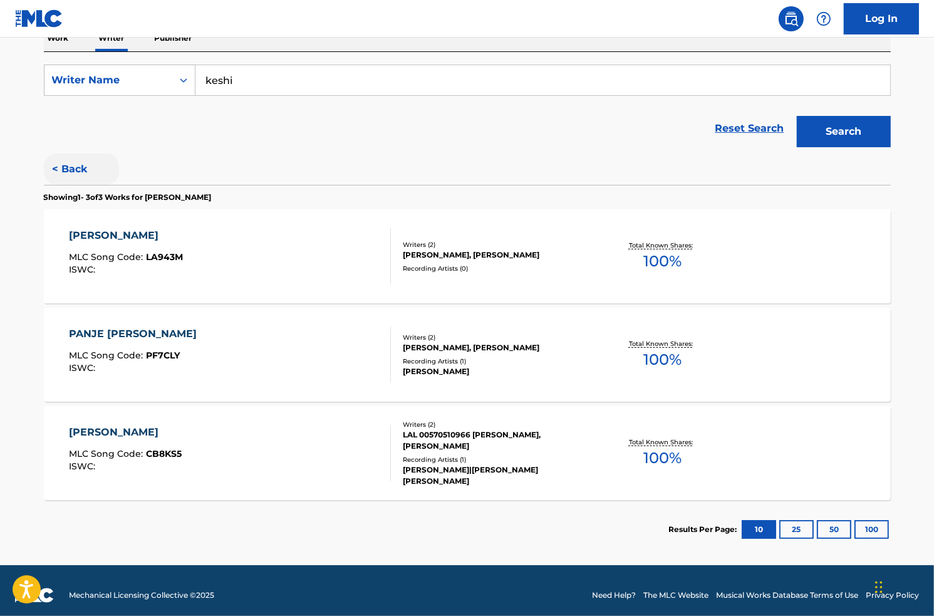
click at [65, 179] on button "< Back" at bounding box center [81, 168] width 75 height 31
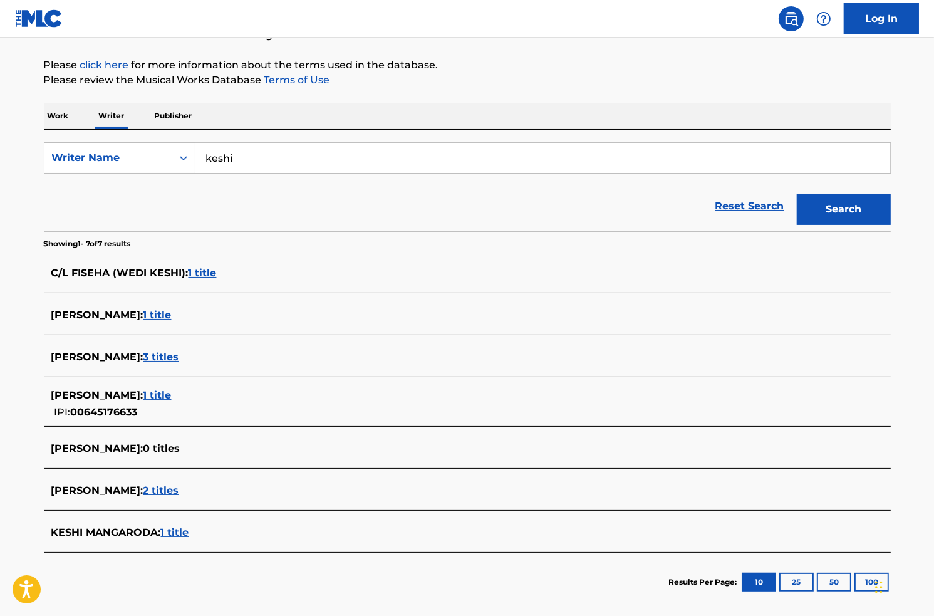
scroll to position [135, 0]
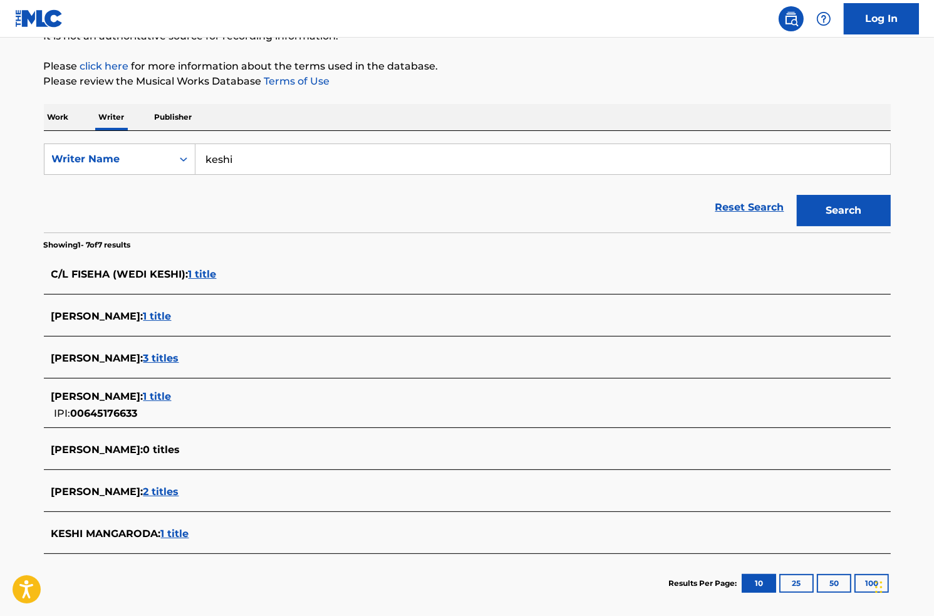
click at [157, 361] on span "3 titles" at bounding box center [161, 358] width 36 height 12
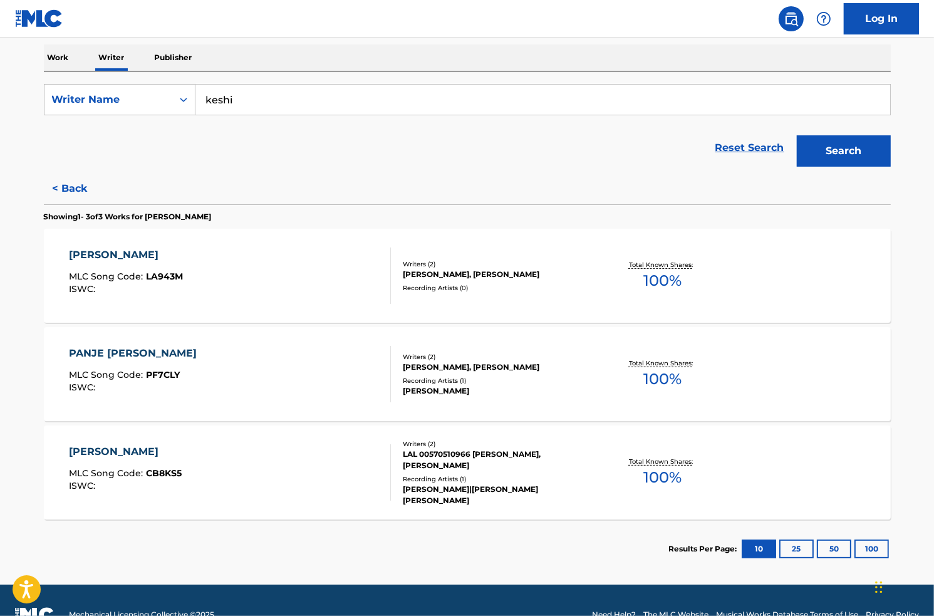
scroll to position [198, 0]
